Goal: Answer question/provide support: Answer question/provide support

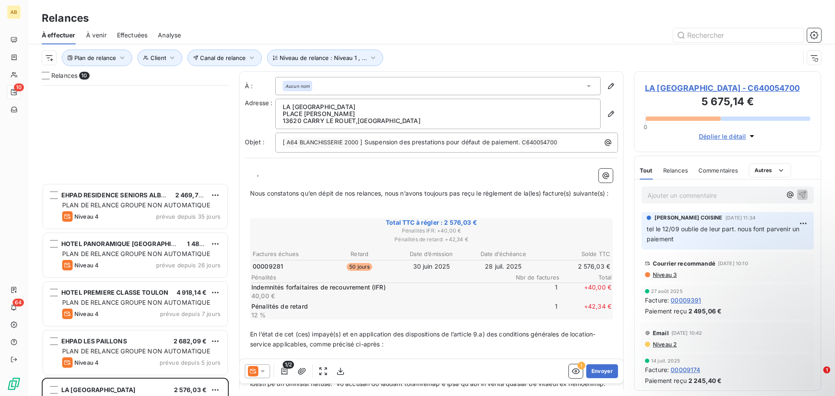
scroll to position [305, 181]
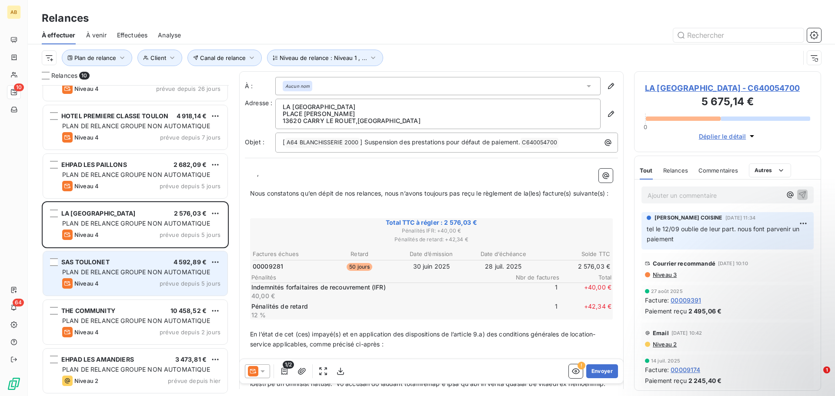
click at [175, 282] on span "prévue depuis 5 jours" at bounding box center [190, 283] width 61 height 7
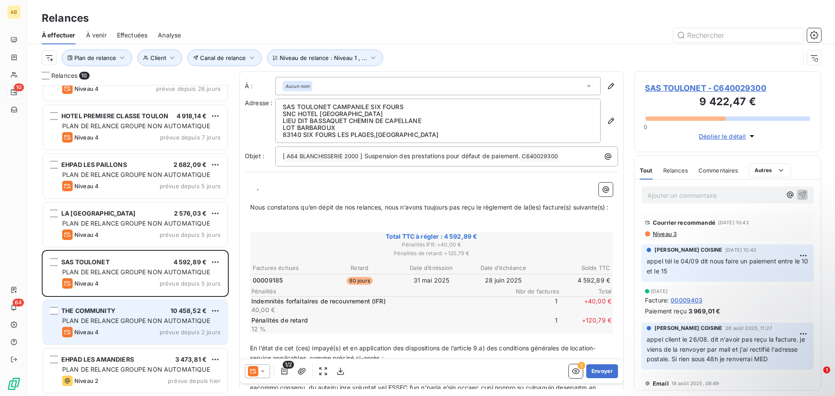
click at [119, 331] on div "Niveau 4 prévue depuis 2 jours" at bounding box center [141, 332] width 158 height 10
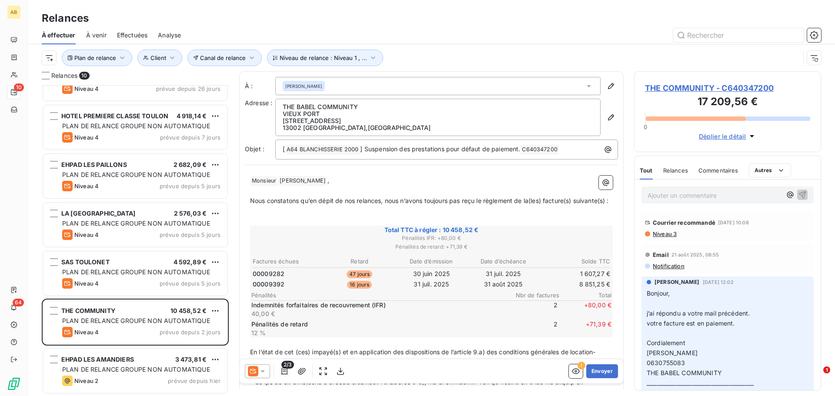
scroll to position [105, 0]
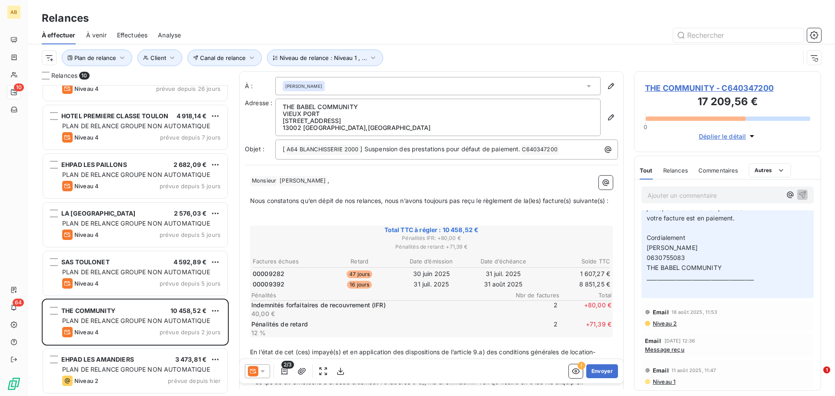
click at [707, 197] on p "Ajouter un commentaire ﻿" at bounding box center [715, 195] width 134 height 11
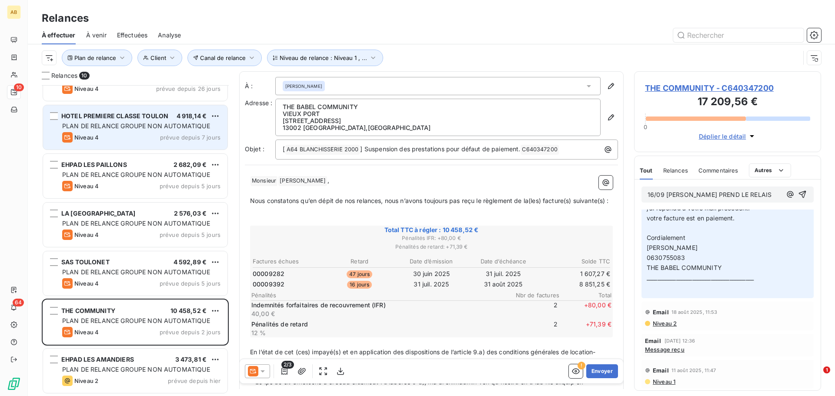
click at [155, 137] on div "Niveau 4 prévue depuis 7 jours" at bounding box center [141, 137] width 158 height 10
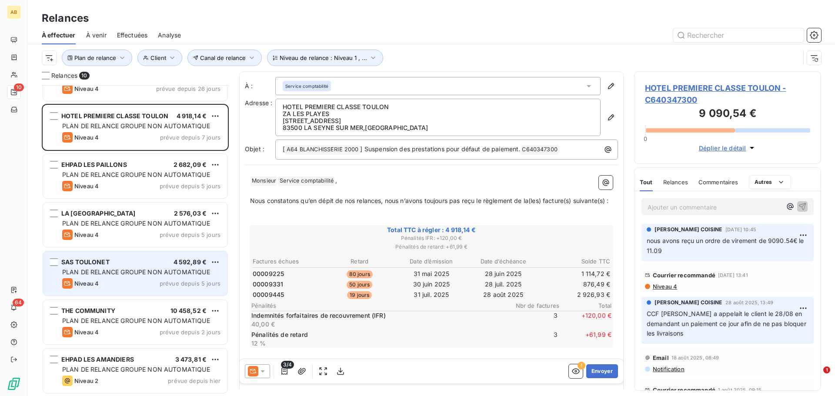
click at [138, 276] on div "PLAN DE RELANCE GROUPE NON AUTOMATIQUE" at bounding box center [141, 272] width 158 height 9
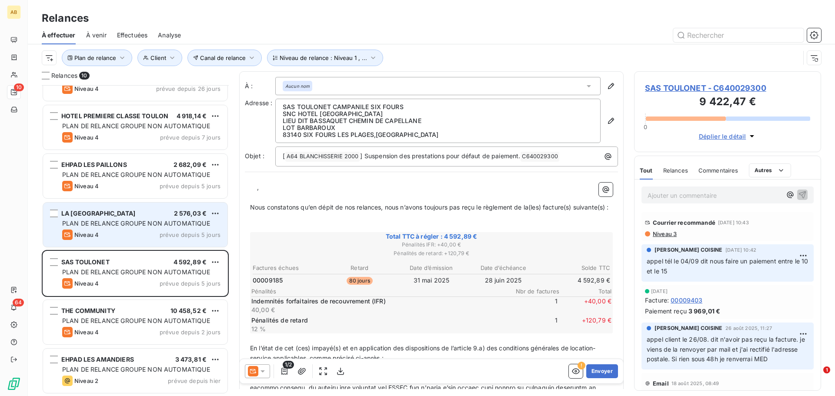
click at [145, 225] on span "PLAN DE RELANCE GROUPE NON AUTOMATIQUE" at bounding box center [136, 223] width 148 height 7
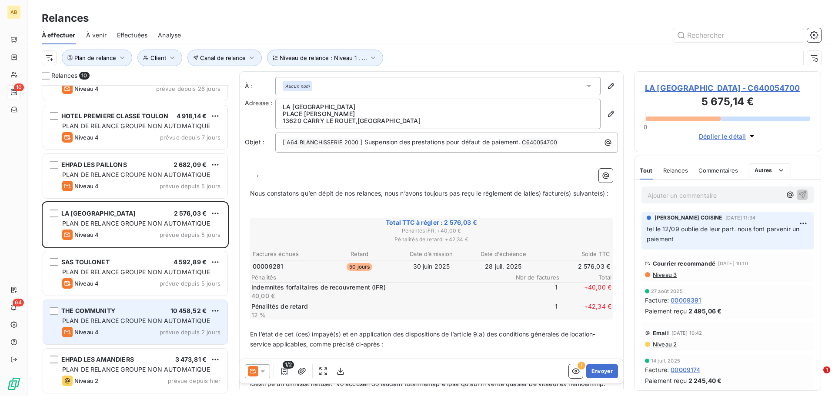
click at [146, 319] on span "PLAN DE RELANCE GROUPE NON AUTOMATIQUE" at bounding box center [136, 320] width 148 height 7
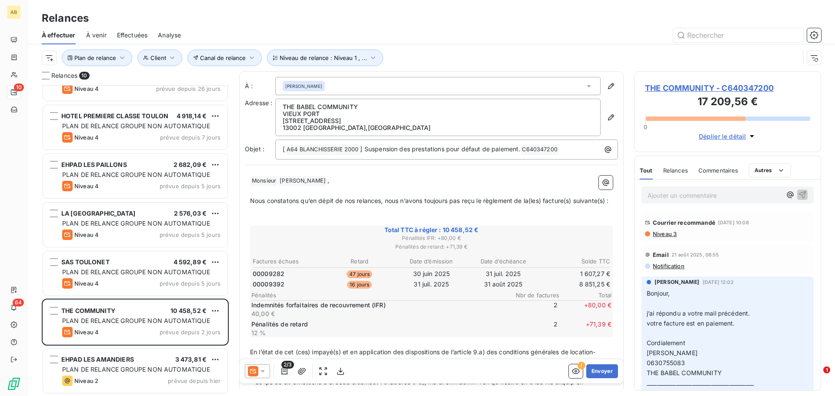
click at [698, 198] on p "Ajouter un commentaire ﻿" at bounding box center [715, 195] width 134 height 11
click at [800, 195] on icon "button" at bounding box center [802, 194] width 9 height 9
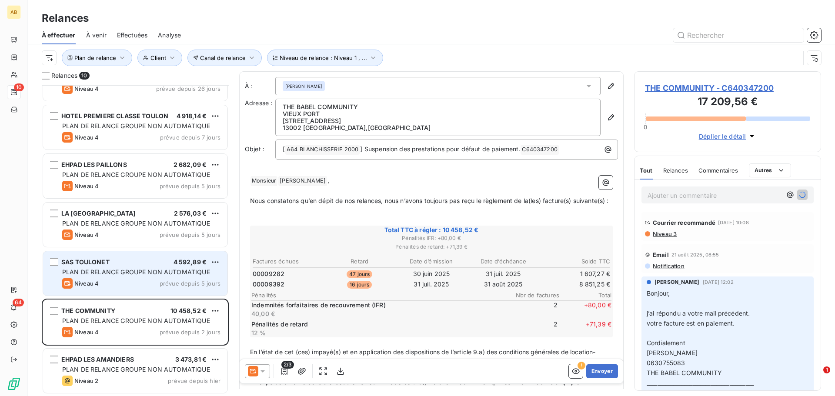
click at [130, 272] on span "PLAN DE RELANCE GROUPE NON AUTOMATIQUE" at bounding box center [136, 271] width 148 height 7
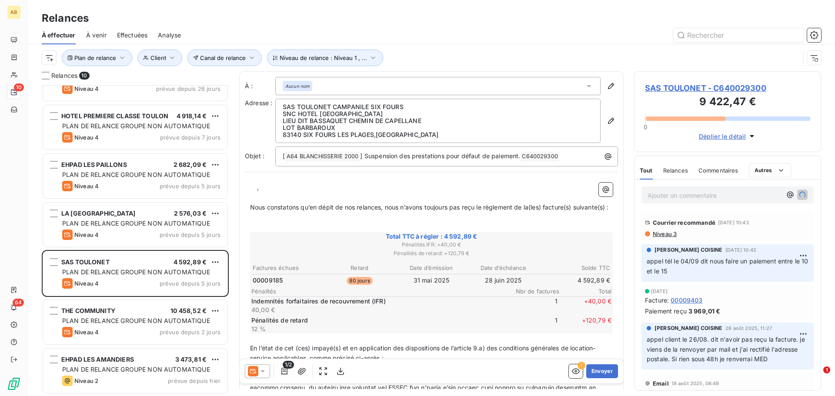
click at [664, 195] on p "Ajouter un commentaire ﻿" at bounding box center [715, 195] width 134 height 11
click at [681, 195] on span "Si rien le 19 bloquer" at bounding box center [676, 194] width 57 height 7
click at [730, 193] on p "Si rien le 19/09 bloquer" at bounding box center [715, 195] width 134 height 10
click at [798, 194] on icon "button" at bounding box center [802, 194] width 9 height 9
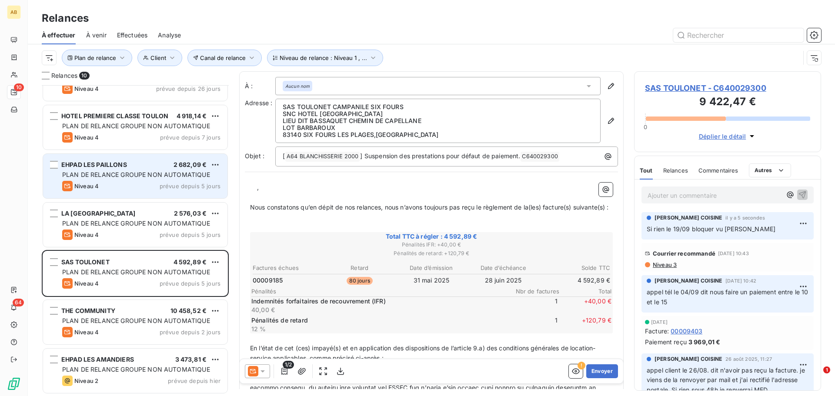
click at [149, 184] on div "Niveau 4 prévue depuis 5 jours" at bounding box center [141, 186] width 158 height 10
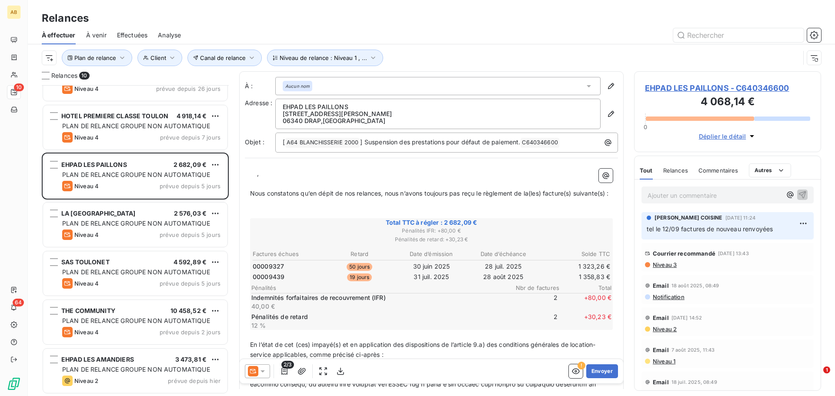
click at [689, 195] on p "Ajouter un commentaire ﻿" at bounding box center [715, 195] width 134 height 11
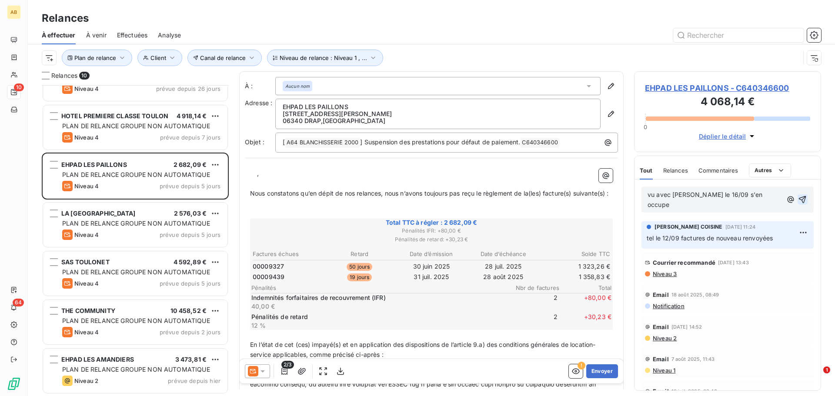
click at [798, 196] on icon "button" at bounding box center [802, 199] width 9 height 9
